Goal: Task Accomplishment & Management: Manage account settings

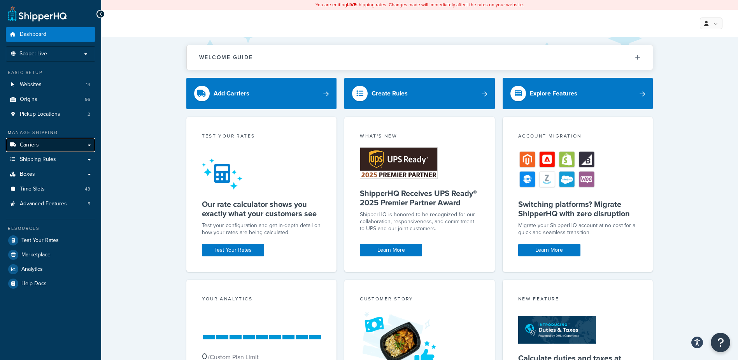
click at [37, 143] on span "Carriers" at bounding box center [29, 145] width 19 height 7
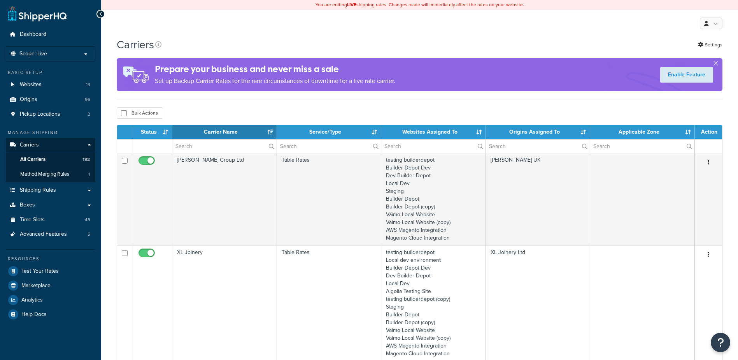
select select "15"
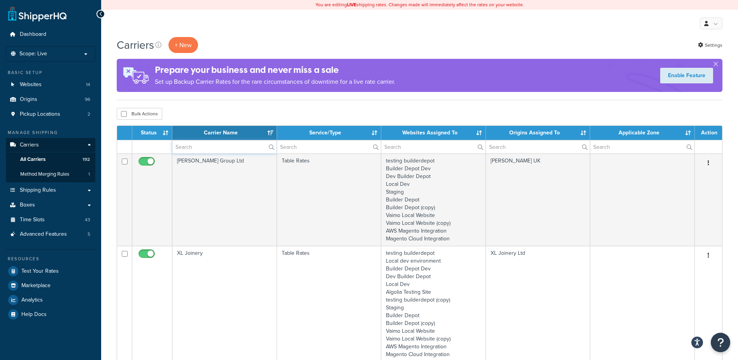
click at [193, 150] on input "text" at bounding box center [224, 146] width 104 height 13
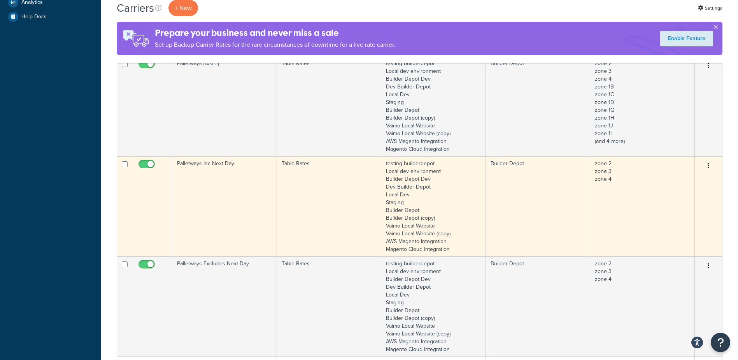
scroll to position [311, 0]
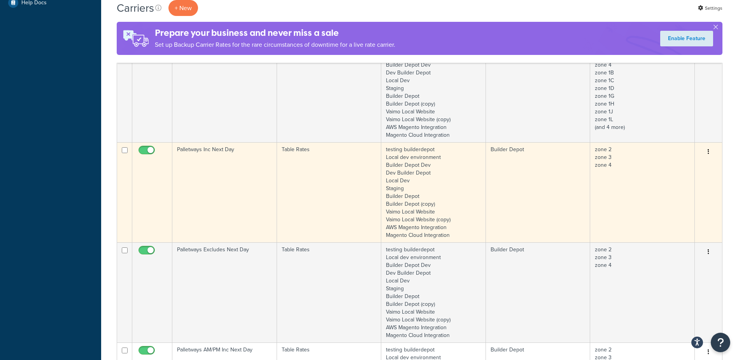
type input "palletways"
click at [220, 176] on td "Palletways Inc Next Day" at bounding box center [224, 192] width 105 height 100
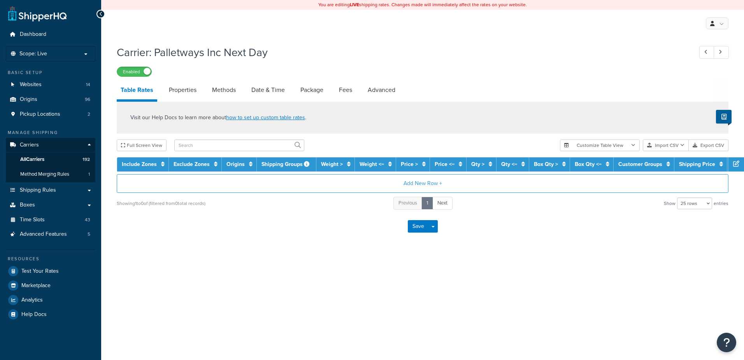
select select "25"
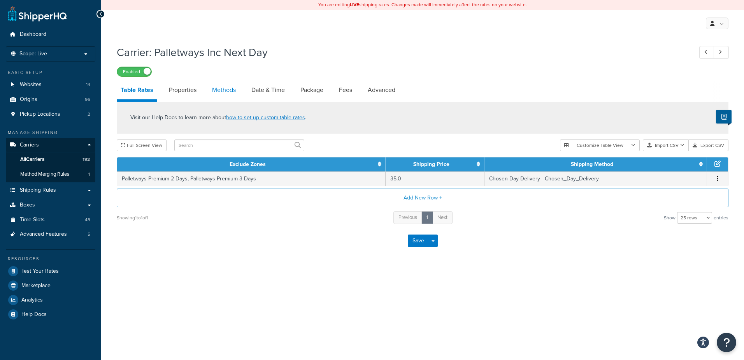
drag, startPoint x: 0, startPoint y: 0, endPoint x: 223, endPoint y: 87, distance: 239.7
click at [223, 87] on link "Methods" at bounding box center [224, 90] width 32 height 19
select select "25"
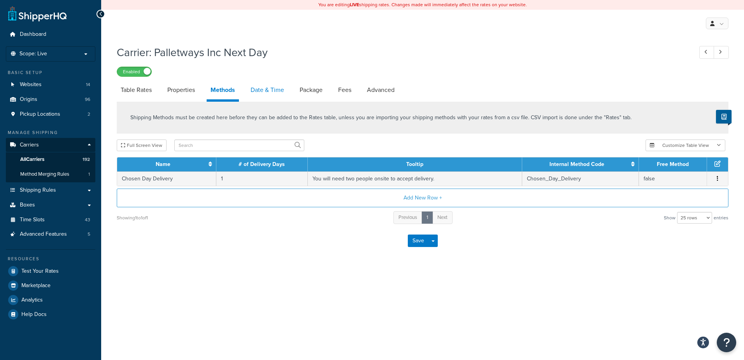
click at [272, 88] on link "Date & Time" at bounding box center [267, 90] width 41 height 19
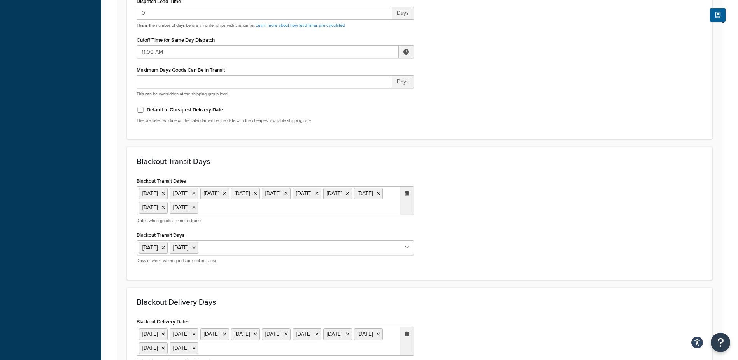
scroll to position [428, 0]
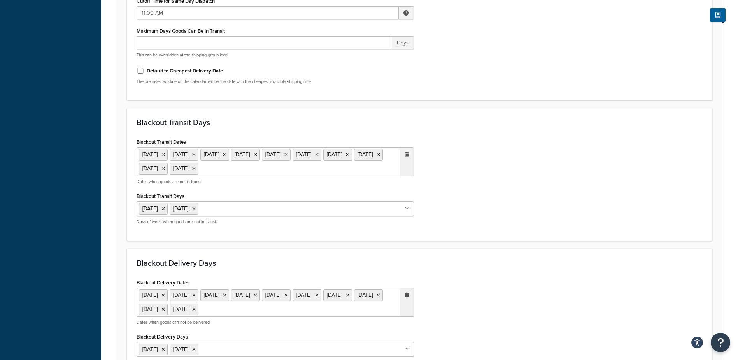
click at [372, 169] on ul "6 May 2024 27 May 2024 26 Aug 2024 25 Dec 2024 26 Dec 2024 1 Jan 2025 18 Apr 20…" at bounding box center [276, 161] width 278 height 29
click at [410, 185] on span "›" at bounding box center [405, 184] width 12 height 11
click at [408, 184] on span "›" at bounding box center [405, 184] width 12 height 11
click at [339, 253] on td "25" at bounding box center [338, 255] width 13 height 12
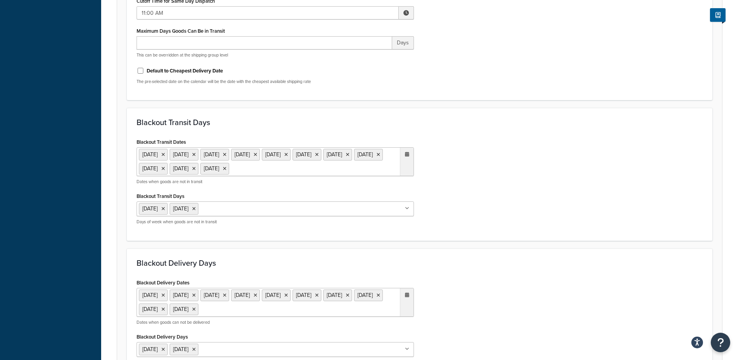
click at [479, 206] on div "Blackout Transit Dates 6 May 2024 27 May 2024 26 Aug 2024 25 Dec 2024 26 Dec 20…" at bounding box center [420, 183] width 578 height 95
